Goal: Task Accomplishment & Management: Manage account settings

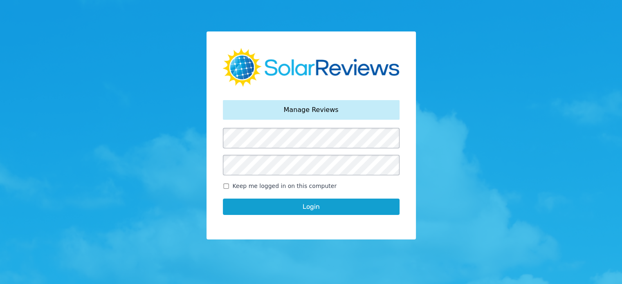
click at [250, 199] on button "Login" at bounding box center [311, 207] width 177 height 16
click at [340, 206] on button "Login" at bounding box center [311, 207] width 177 height 16
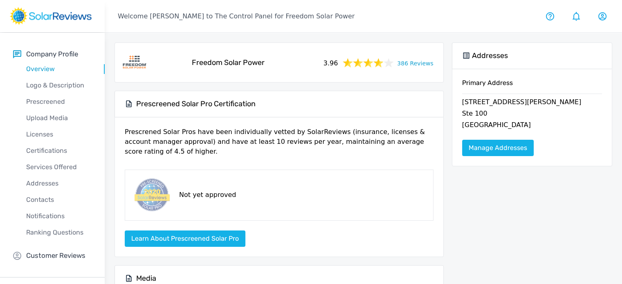
click at [409, 61] on link "386 Reviews" at bounding box center [415, 63] width 36 height 10
